Goal: Task Accomplishment & Management: Manage account settings

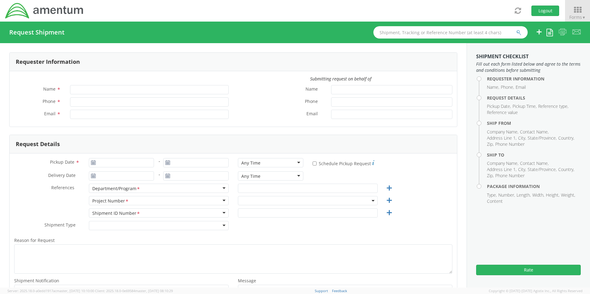
type input "[PERSON_NAME]"
type input "8172241568"
type input "[EMAIL_ADDRESS][PERSON_NAME][DOMAIN_NAME]"
select select "OCCP.600391.00000"
click at [539, 33] on icon at bounding box center [539, 32] width 7 height 8
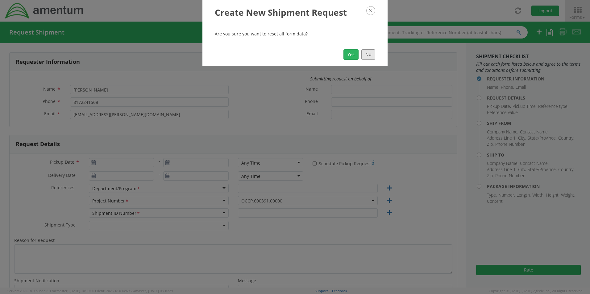
click at [369, 54] on button "No" at bounding box center [368, 54] width 14 height 10
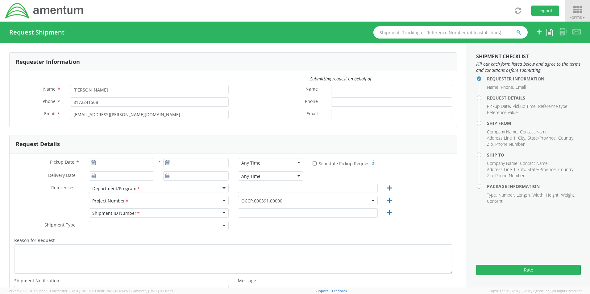
click at [575, 9] on icon at bounding box center [577, 10] width 29 height 9
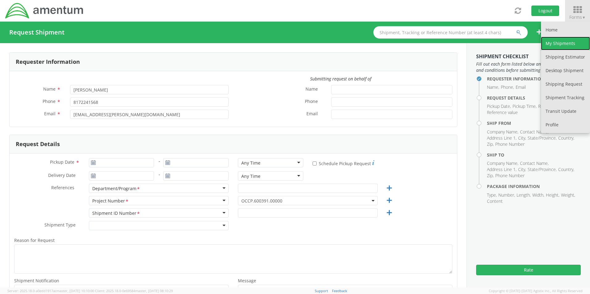
click at [558, 44] on link "My Shipments" at bounding box center [565, 44] width 49 height 14
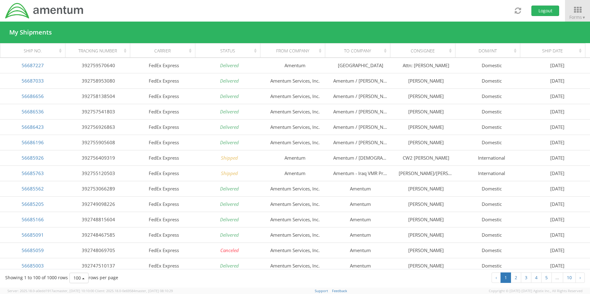
scroll to position [895, 0]
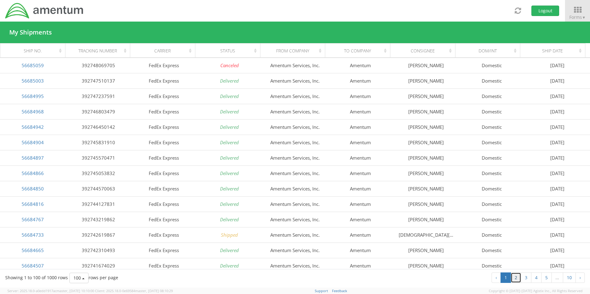
click at [519, 281] on link "2" at bounding box center [516, 278] width 10 height 10
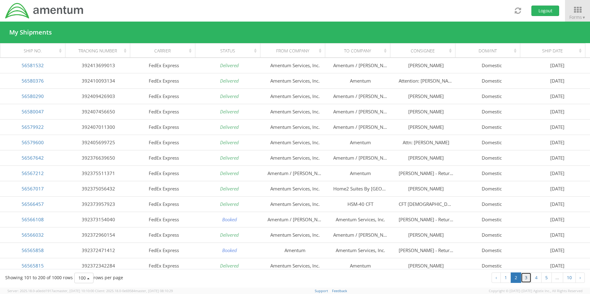
click at [524, 280] on link "3" at bounding box center [526, 278] width 10 height 10
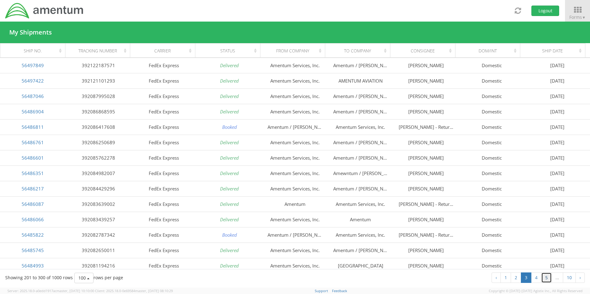
click at [546, 279] on link "5" at bounding box center [546, 278] width 10 height 10
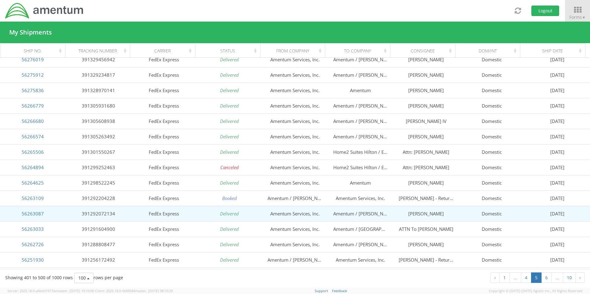
scroll to position [123, 0]
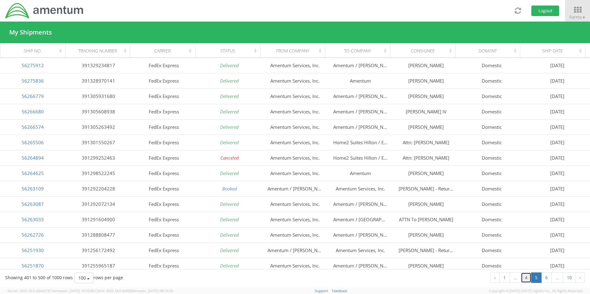
click at [525, 278] on link "4" at bounding box center [526, 278] width 10 height 10
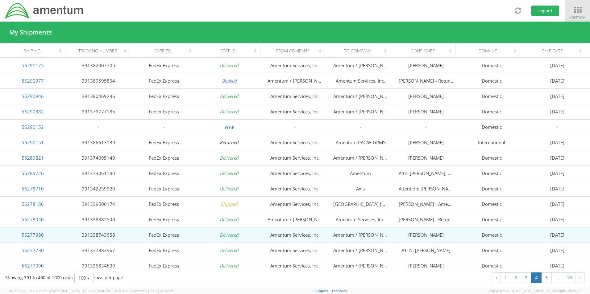
scroll to position [1332, 0]
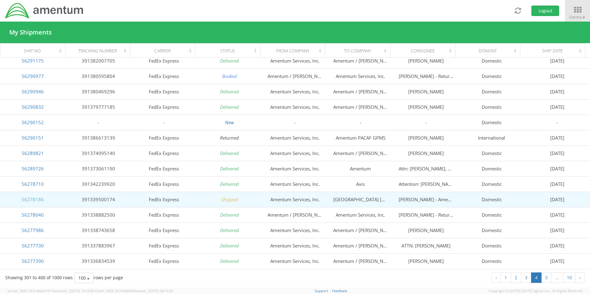
click at [26, 199] on link "56278186" at bounding box center [33, 200] width 22 height 6
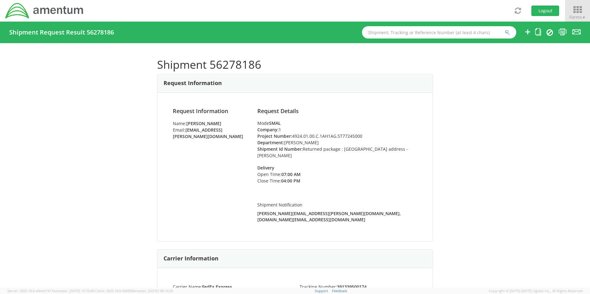
click at [578, 10] on icon at bounding box center [577, 10] width 29 height 9
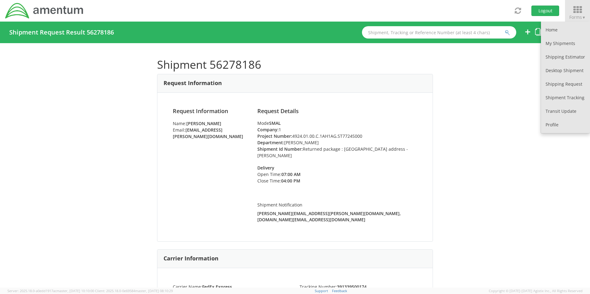
click at [504, 165] on div "Shipment 56278186 Request Information Request Information Name: [PERSON_NAME] E…" at bounding box center [295, 165] width 590 height 245
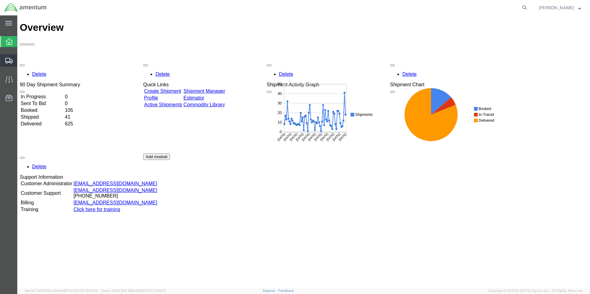
click at [0, 0] on span "Shipment Manager" at bounding box center [0, 0] width 0 height 0
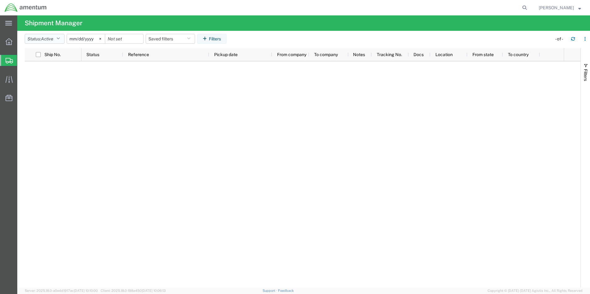
click at [49, 40] on span "Active" at bounding box center [47, 38] width 12 height 5
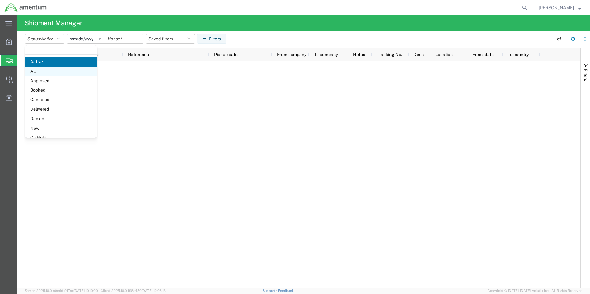
click at [37, 70] on span "All" at bounding box center [61, 72] width 72 height 10
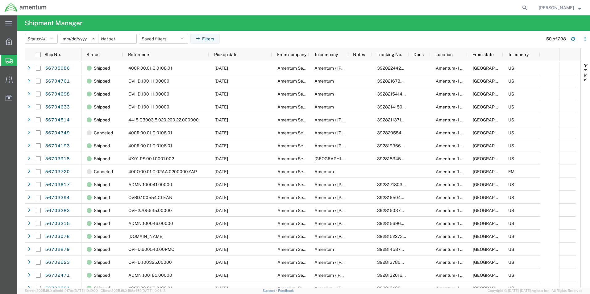
click at [84, 39] on input "2025-08-04" at bounding box center [79, 38] width 38 height 9
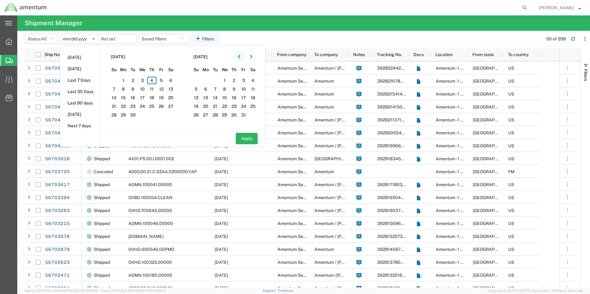
click at [240, 57] on icon "button" at bounding box center [239, 57] width 2 height 4
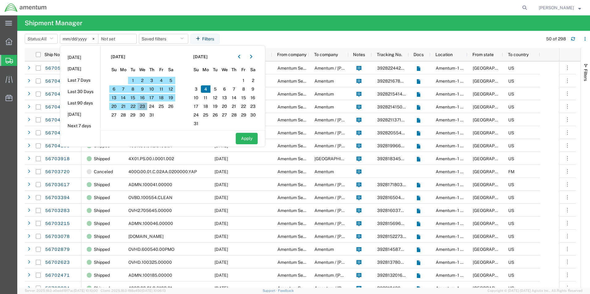
click at [143, 105] on span "23" at bounding box center [143, 106] width 10 height 7
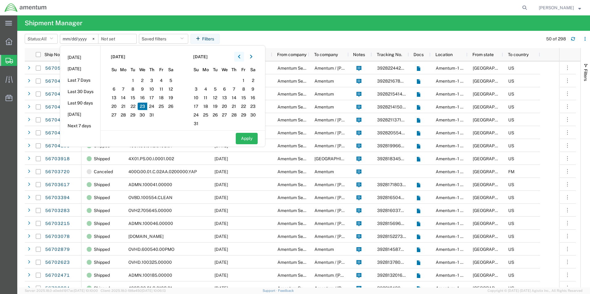
click at [240, 56] on icon "button" at bounding box center [239, 57] width 2 height 4
click at [252, 57] on icon "button" at bounding box center [251, 57] width 2 height 4
click at [227, 106] on span "23" at bounding box center [225, 106] width 10 height 7
click at [246, 139] on button "Apply" at bounding box center [247, 138] width 22 height 11
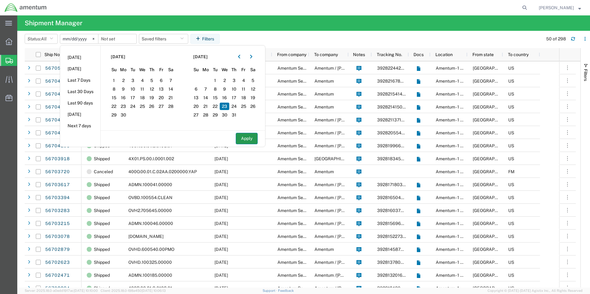
type input "2025-07-23"
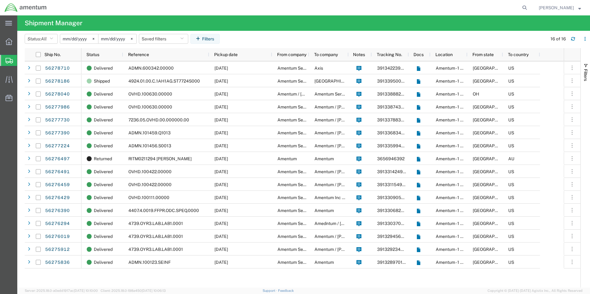
click at [546, 6] on span "[PERSON_NAME]" at bounding box center [556, 7] width 35 height 7
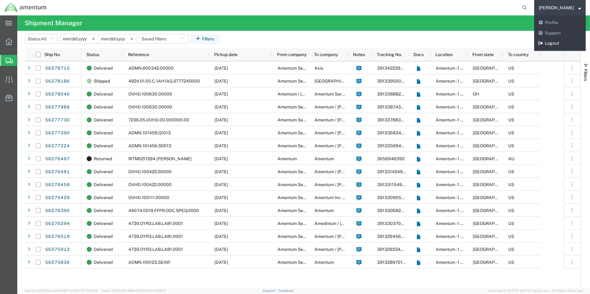
click at [555, 44] on link "Logout" at bounding box center [560, 43] width 52 height 10
